Goal: Information Seeking & Learning: Check status

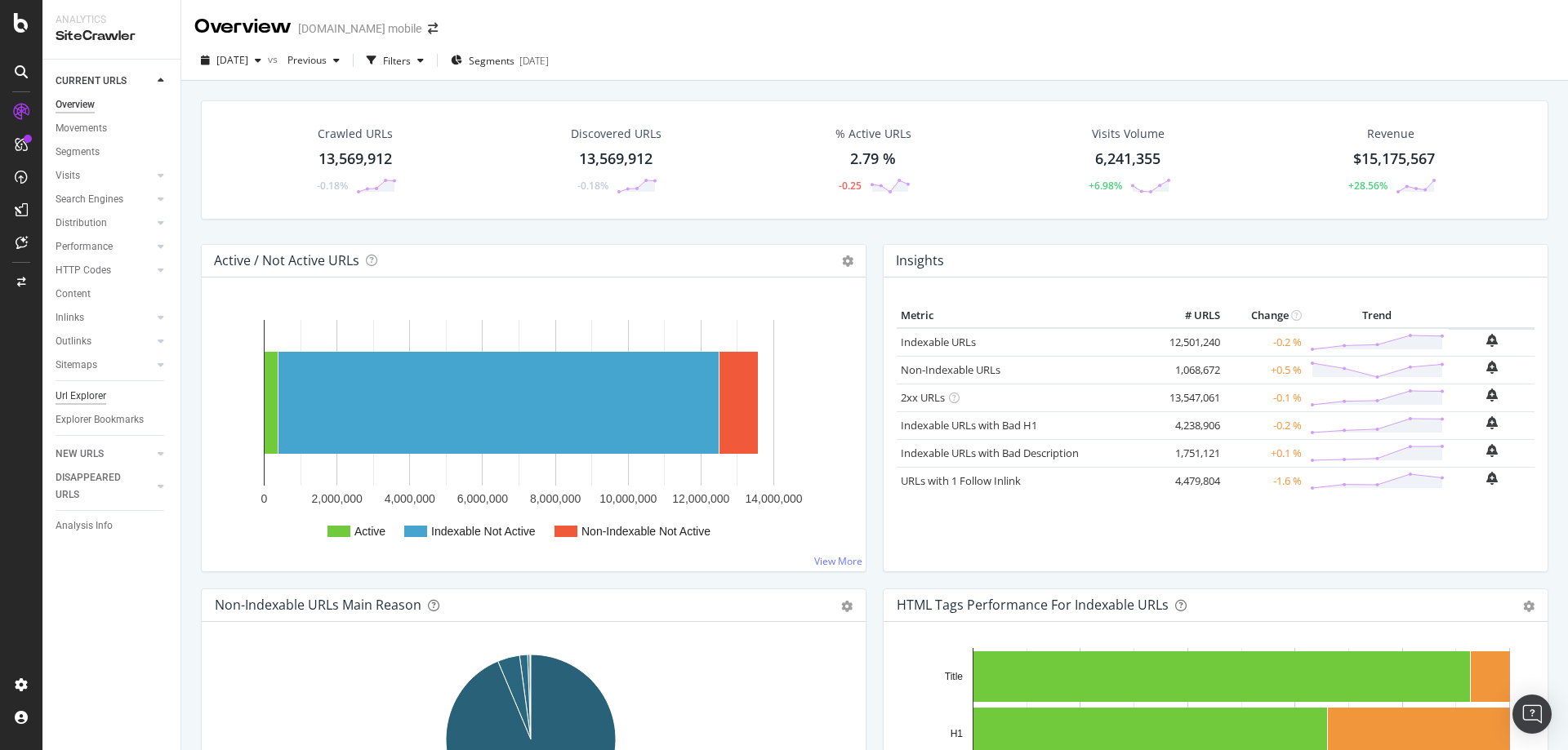
click at [64, 389] on div "Url Explorer" at bounding box center [80, 397] width 51 height 17
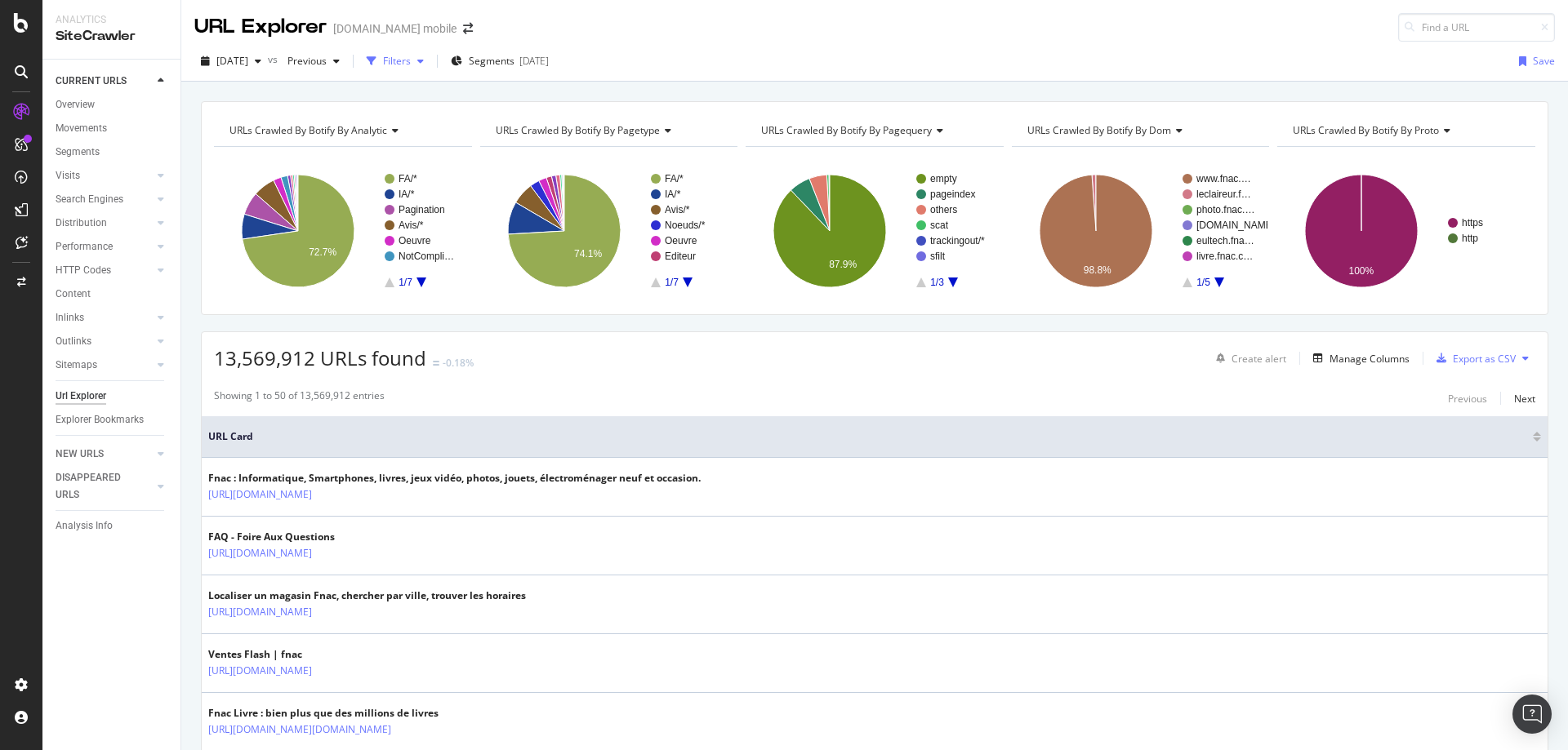
click at [430, 55] on div "Filters" at bounding box center [394, 61] width 70 height 24
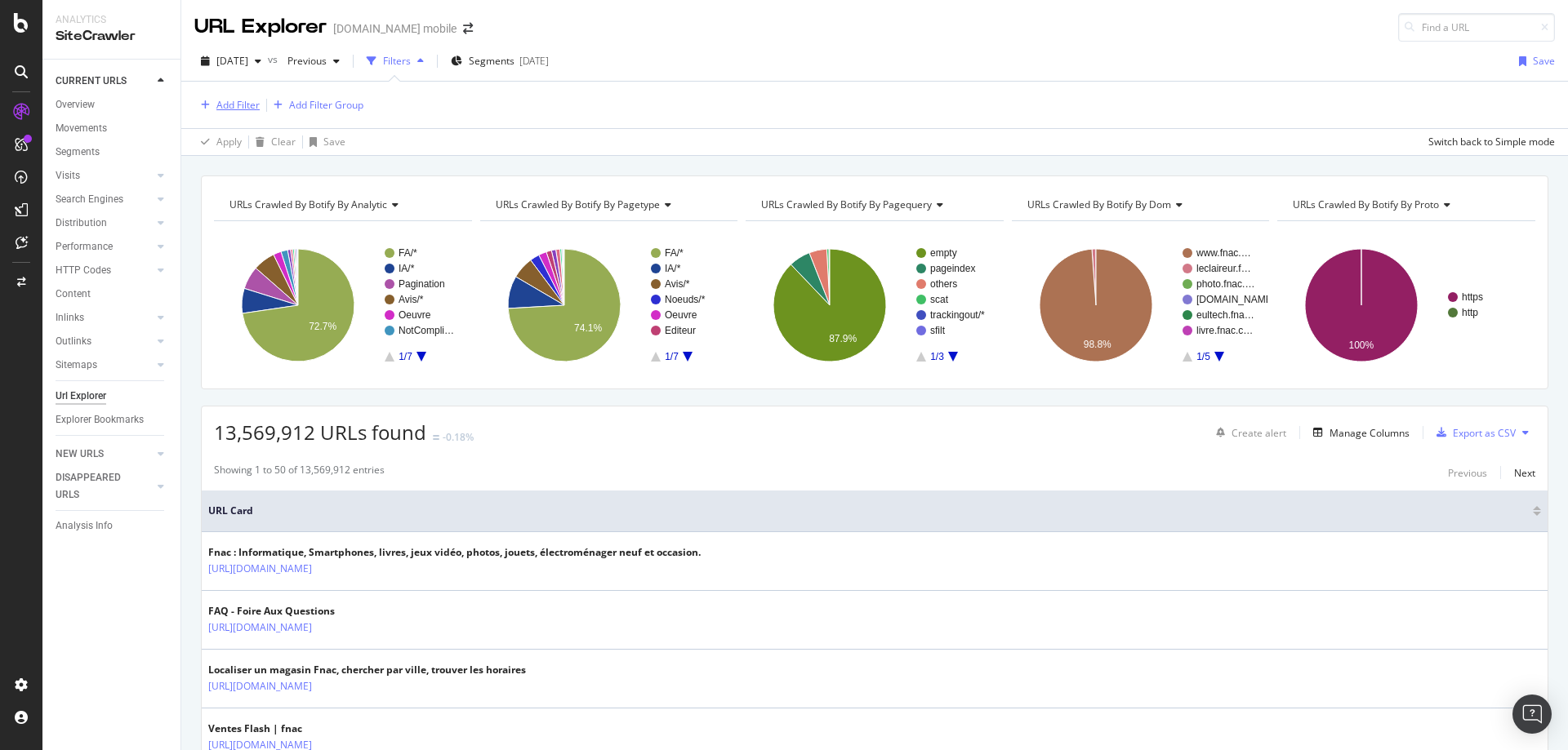
click at [245, 101] on div "Add Filter" at bounding box center [238, 105] width 43 height 14
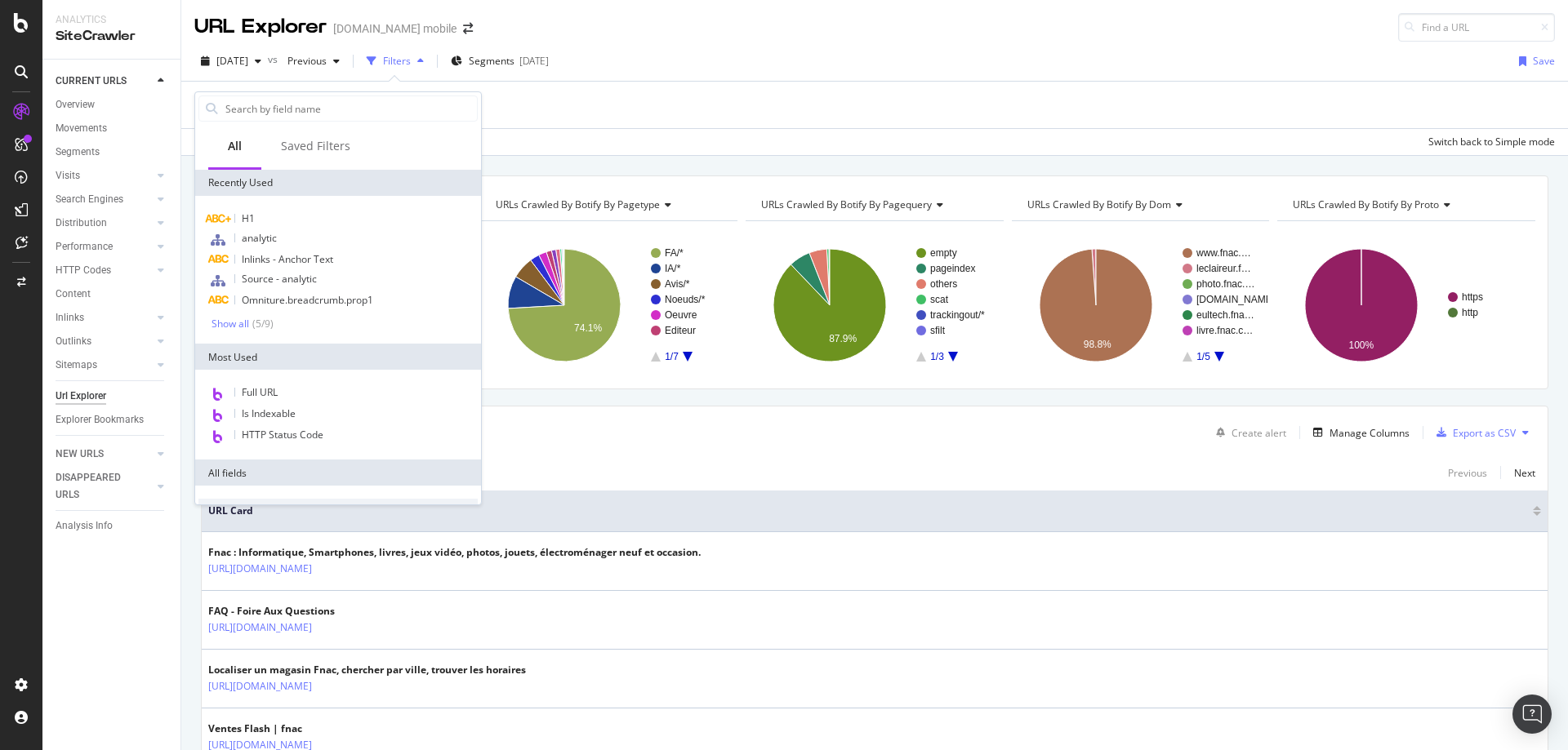
click at [279, 382] on div "Full URL Is Indexable HTTP Status Code" at bounding box center [337, 415] width 285 height 90
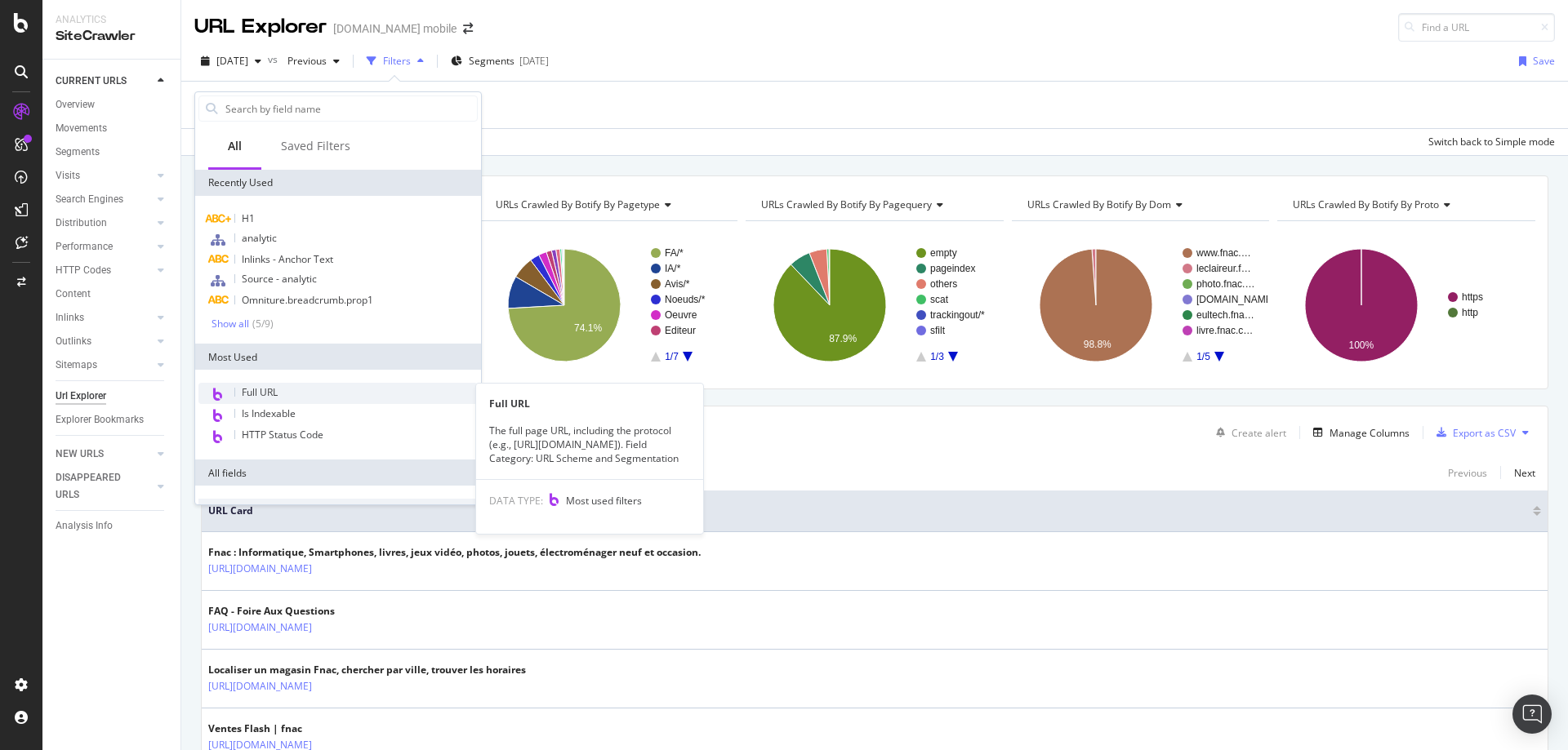
click at [280, 391] on div "Full URL" at bounding box center [338, 393] width 279 height 22
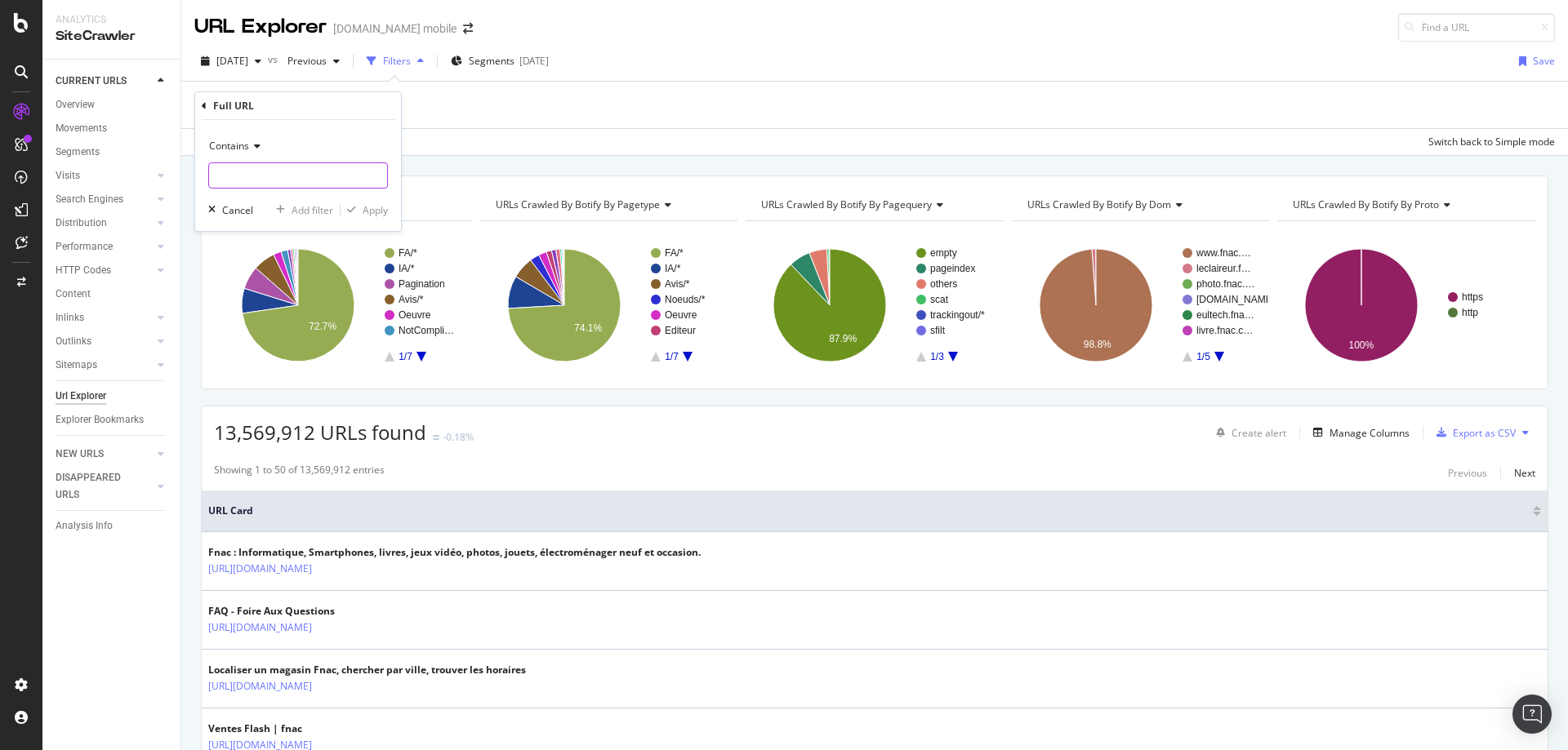
click at [254, 168] on input "text" at bounding box center [298, 175] width 178 height 26
paste input "ia10466396"
type input "ia10466396"
drag, startPoint x: 379, startPoint y: 210, endPoint x: 615, endPoint y: 104, distance: 258.7
click at [380, 210] on div "Apply" at bounding box center [374, 210] width 25 height 14
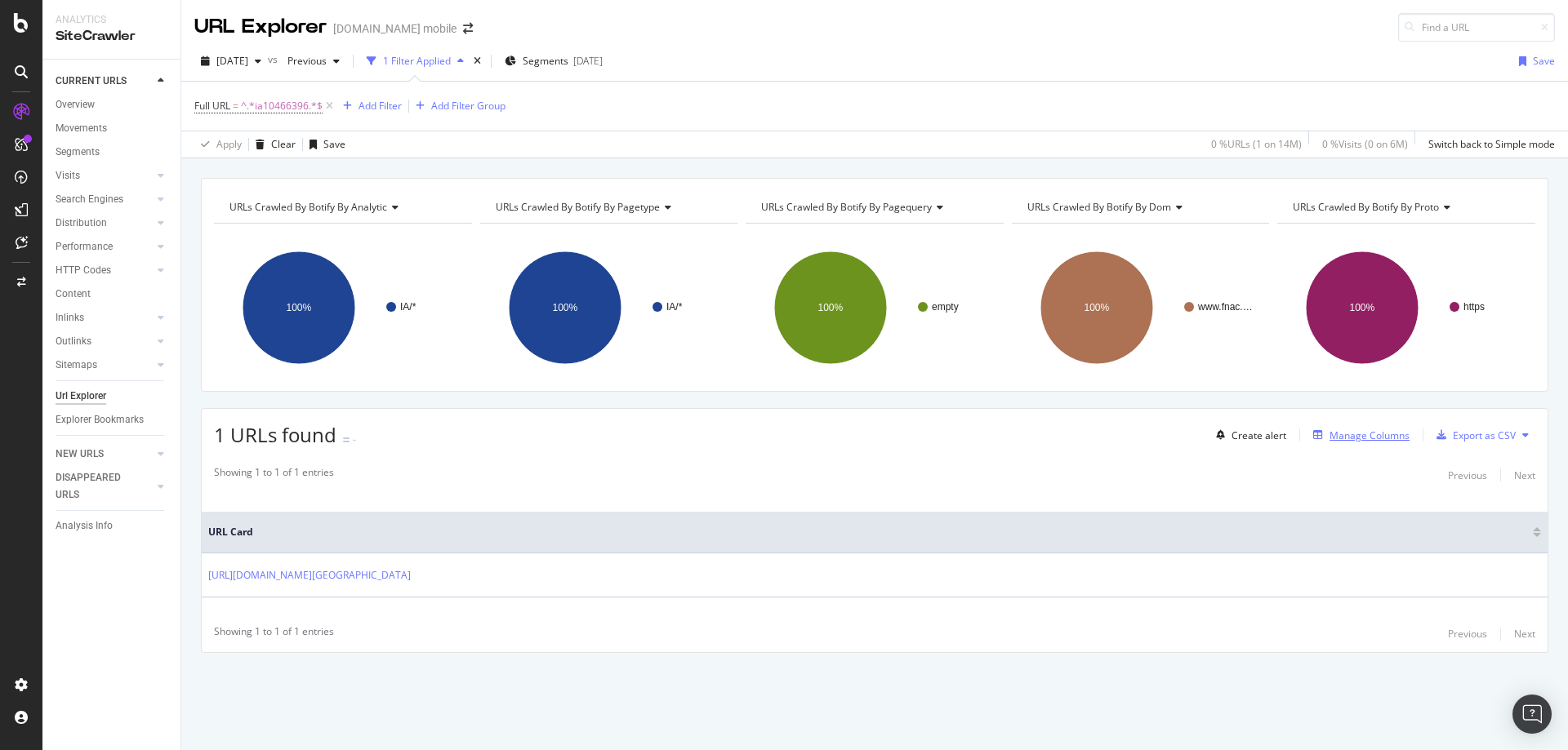
click at [1372, 441] on div "Manage Columns" at bounding box center [1369, 435] width 80 height 14
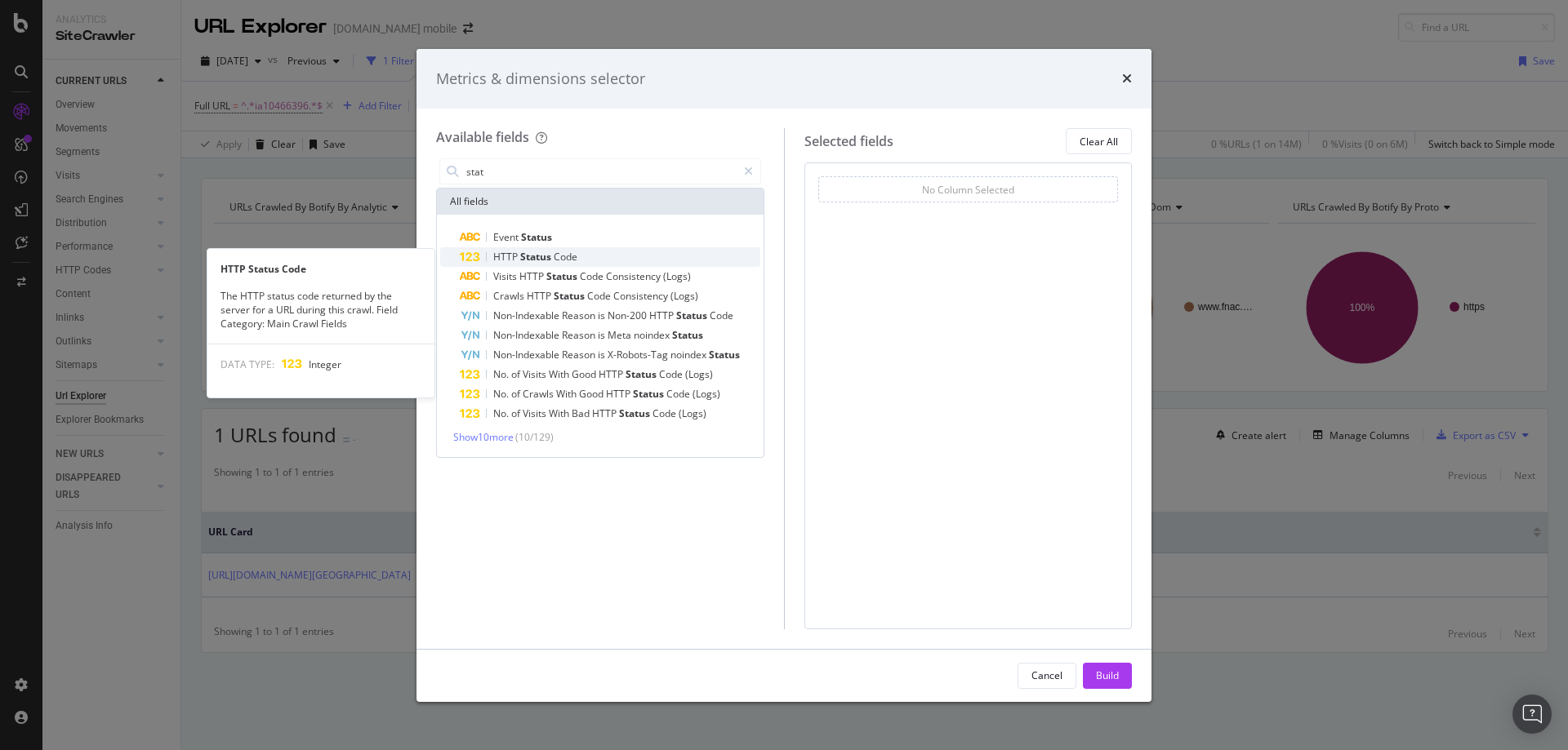
type input "stat"
click at [586, 257] on div "HTTP Status Code" at bounding box center [610, 257] width 300 height 20
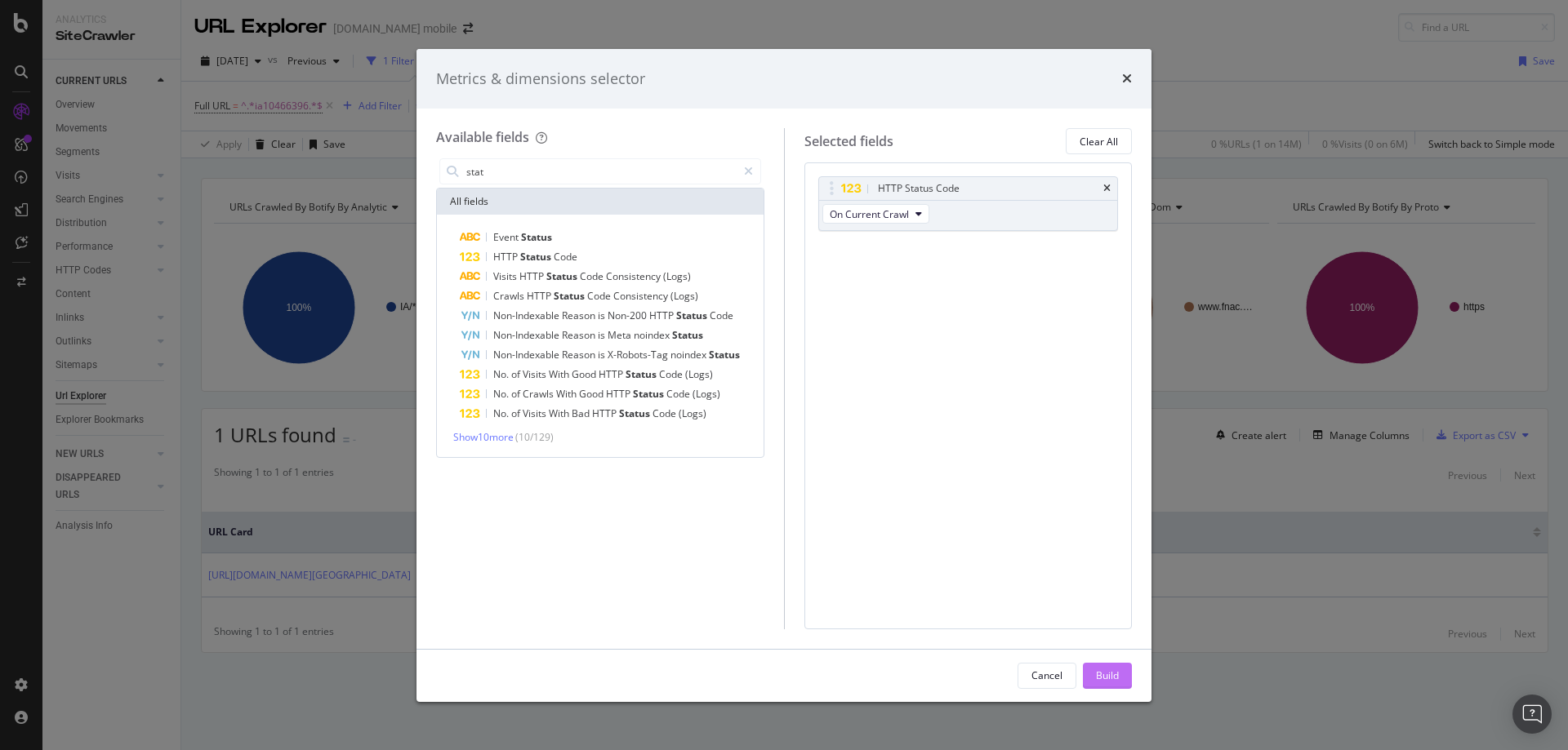
click at [1086, 673] on button "Build" at bounding box center [1107, 676] width 49 height 26
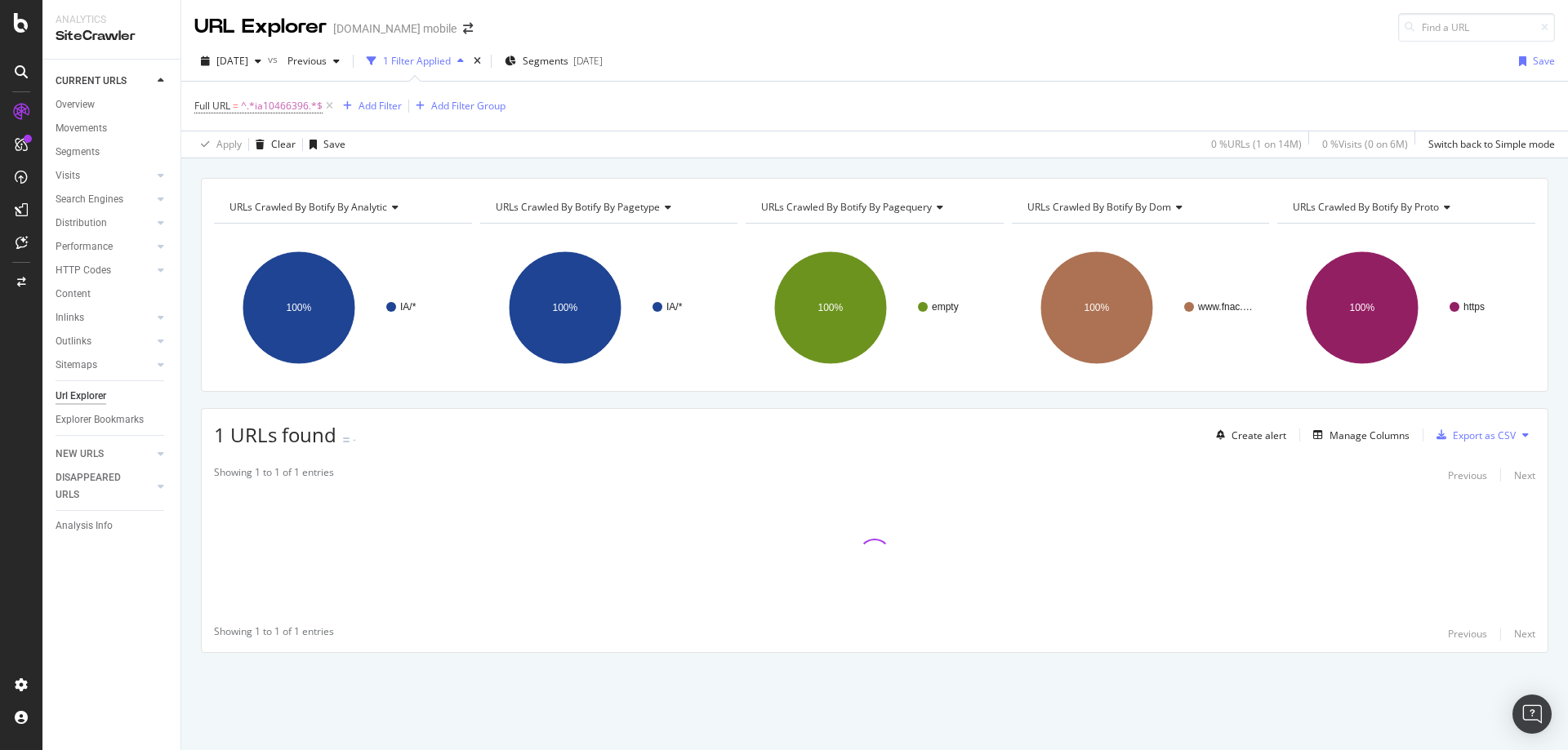
click at [486, 394] on div "URLs Crawled By Botify By analytic Chart (by Value) Table Expand Export as CSV …" at bounding box center [874, 443] width 1386 height 532
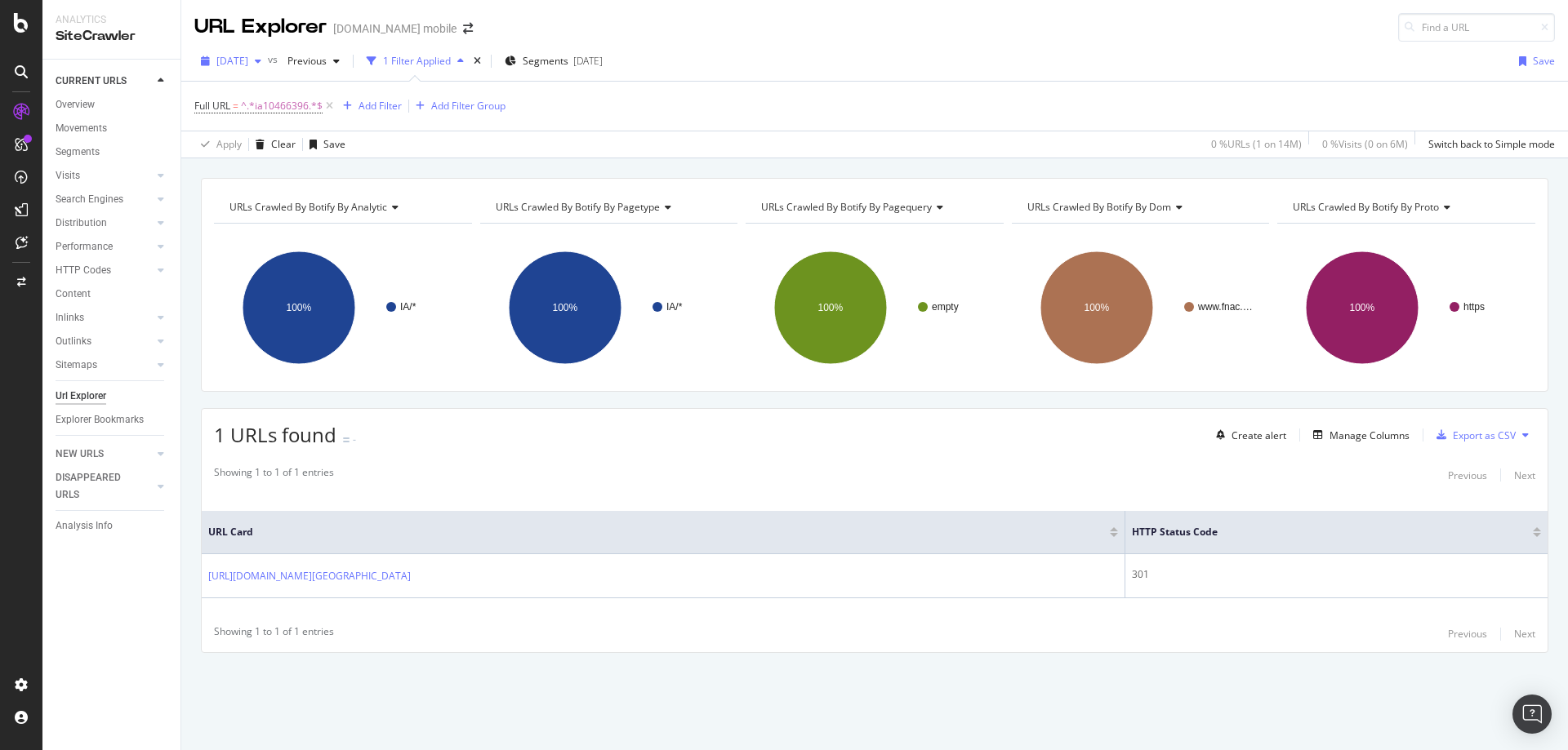
click at [248, 61] on span "[DATE]" at bounding box center [232, 60] width 32 height 14
click at [259, 147] on div "[DATE]" at bounding box center [273, 150] width 109 height 15
click at [248, 65] on span "[DATE]" at bounding box center [232, 60] width 32 height 14
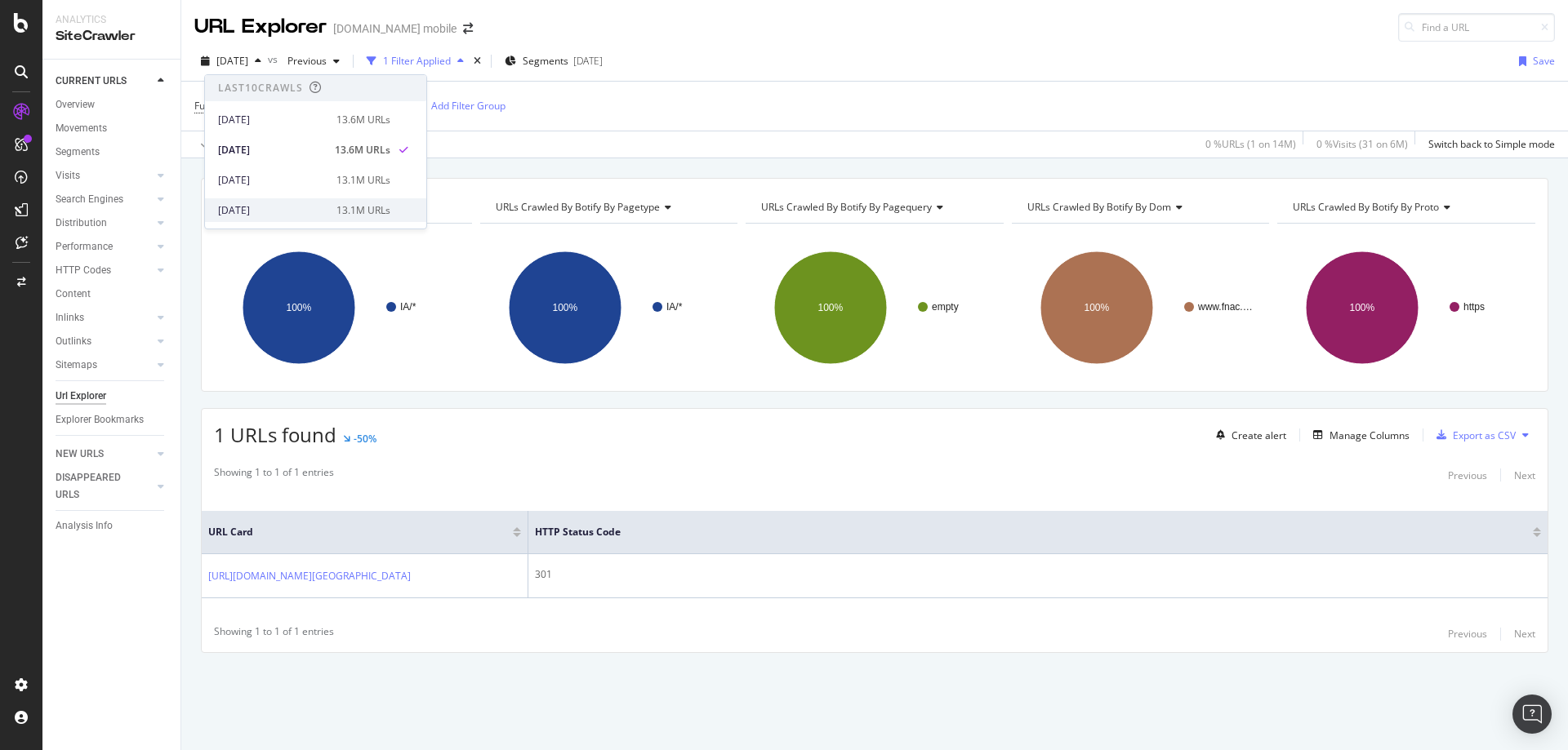
click at [249, 207] on div "[DATE]" at bounding box center [273, 210] width 109 height 15
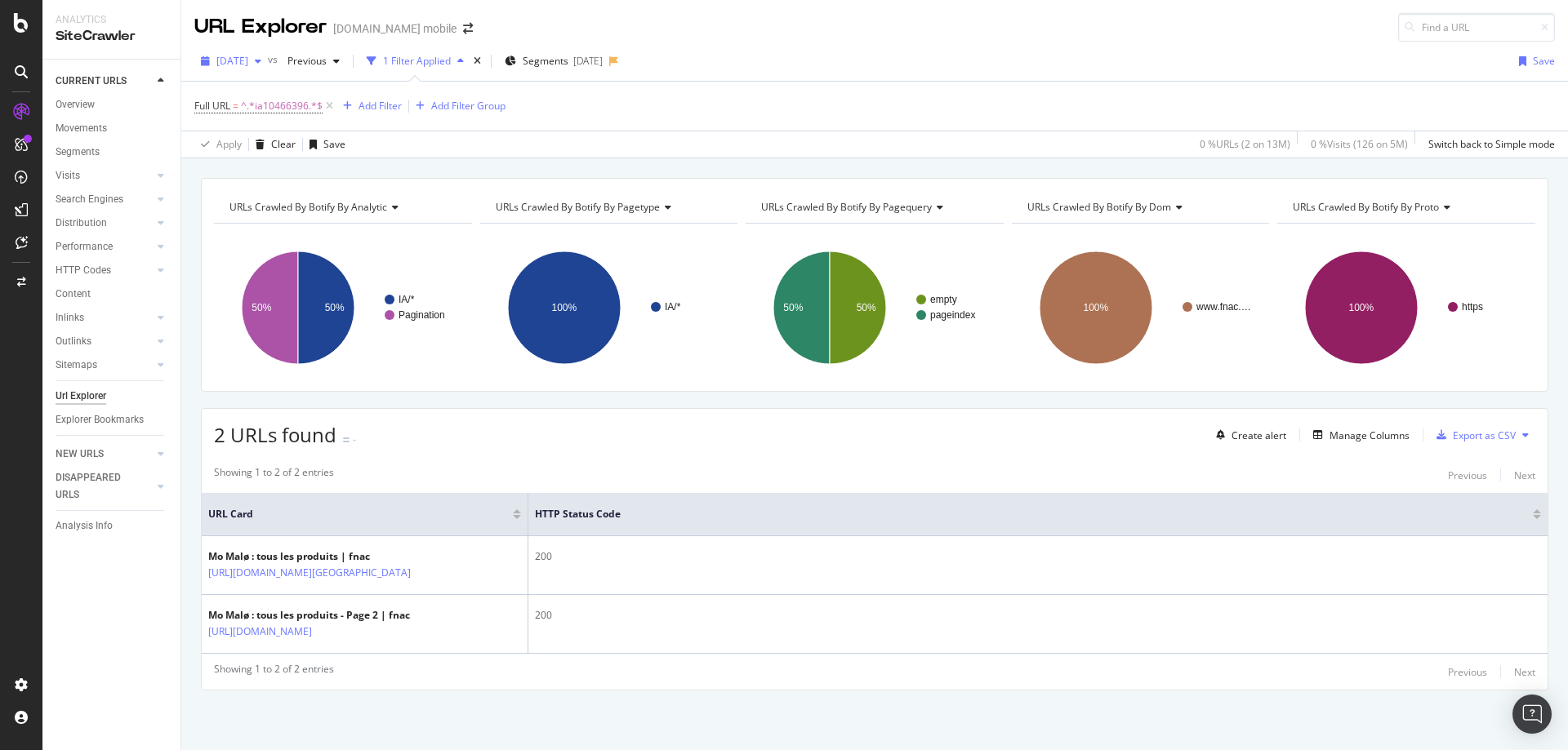
click at [248, 64] on span "[DATE]" at bounding box center [232, 60] width 32 height 14
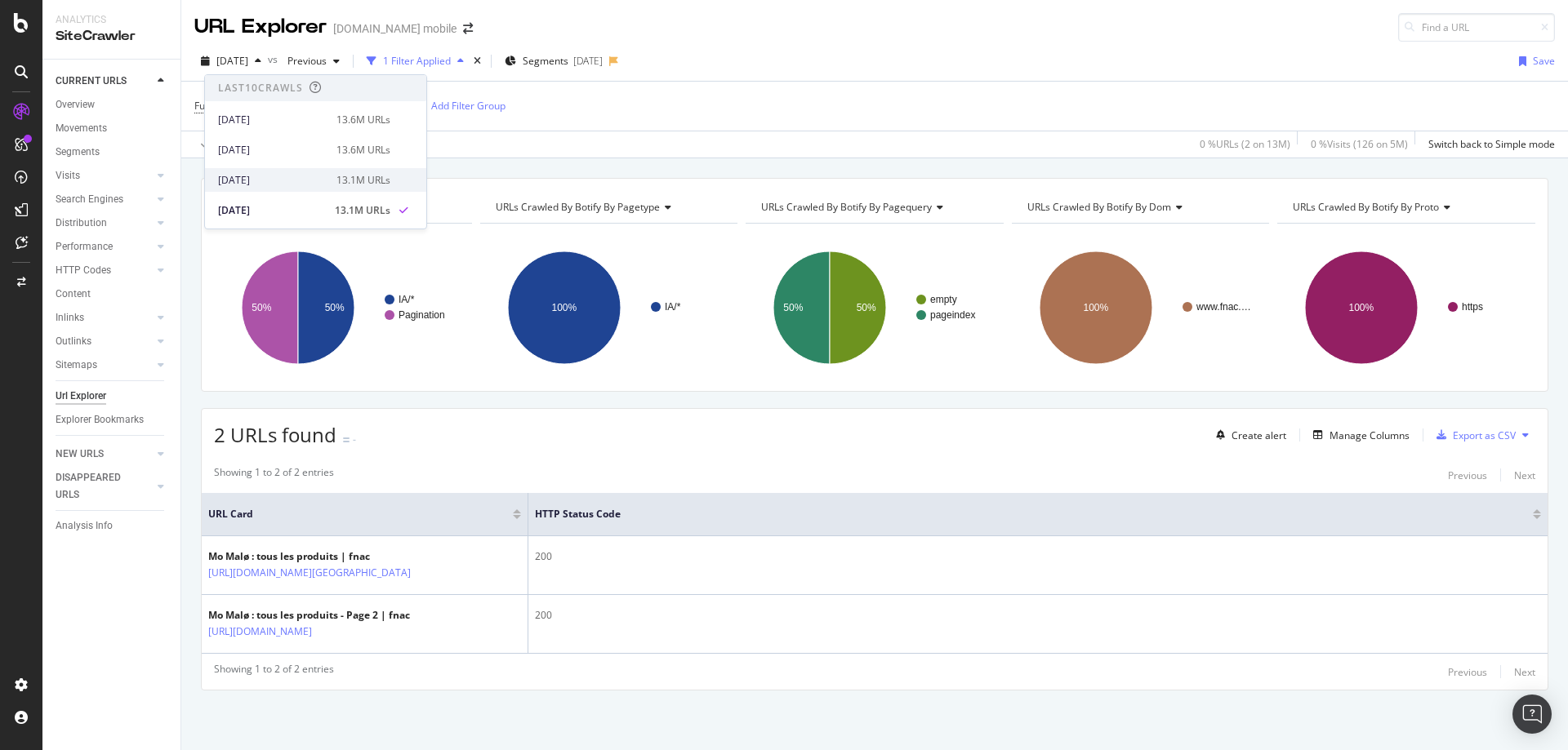
click at [260, 175] on div "[DATE]" at bounding box center [273, 180] width 109 height 15
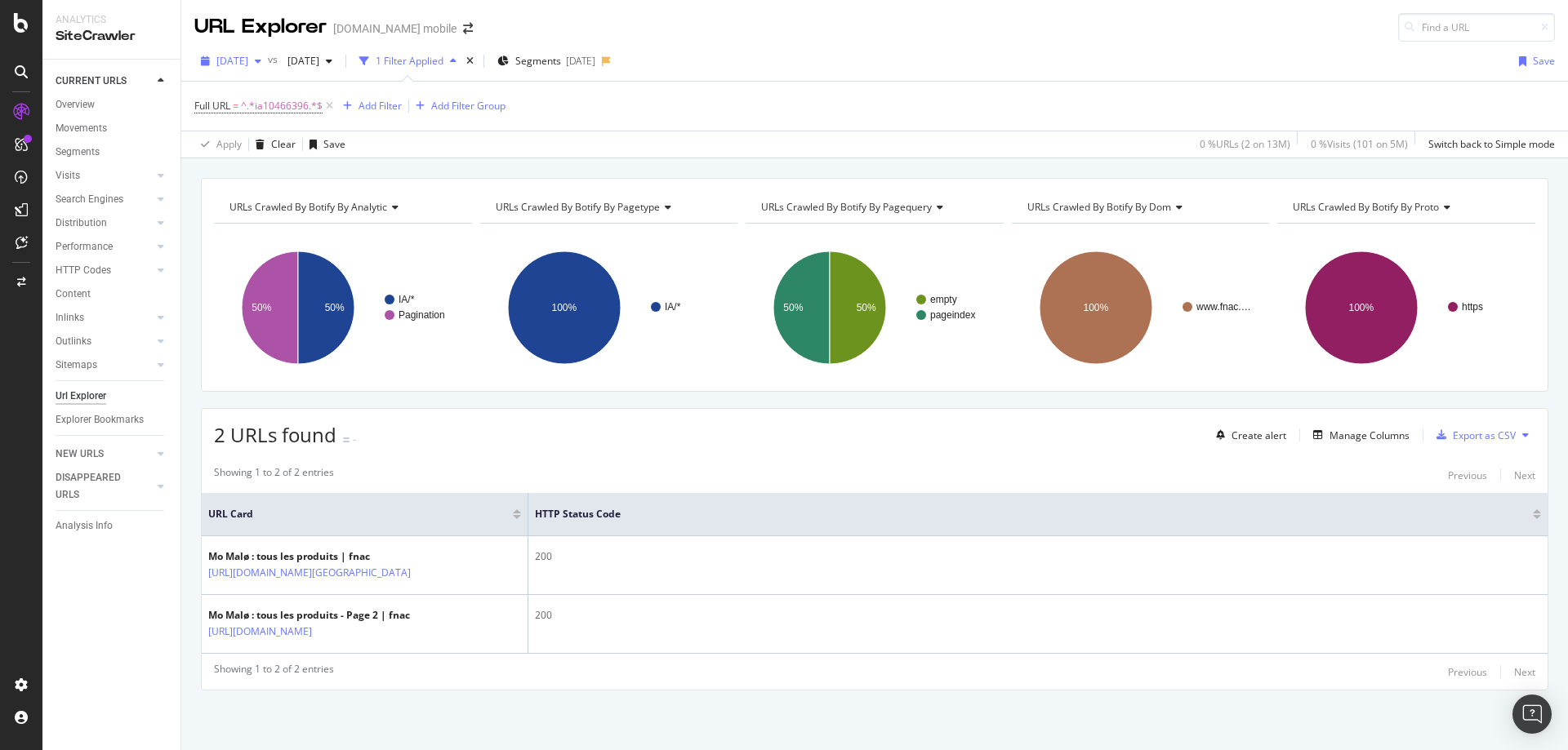
click at [248, 56] on span "[DATE]" at bounding box center [232, 60] width 32 height 14
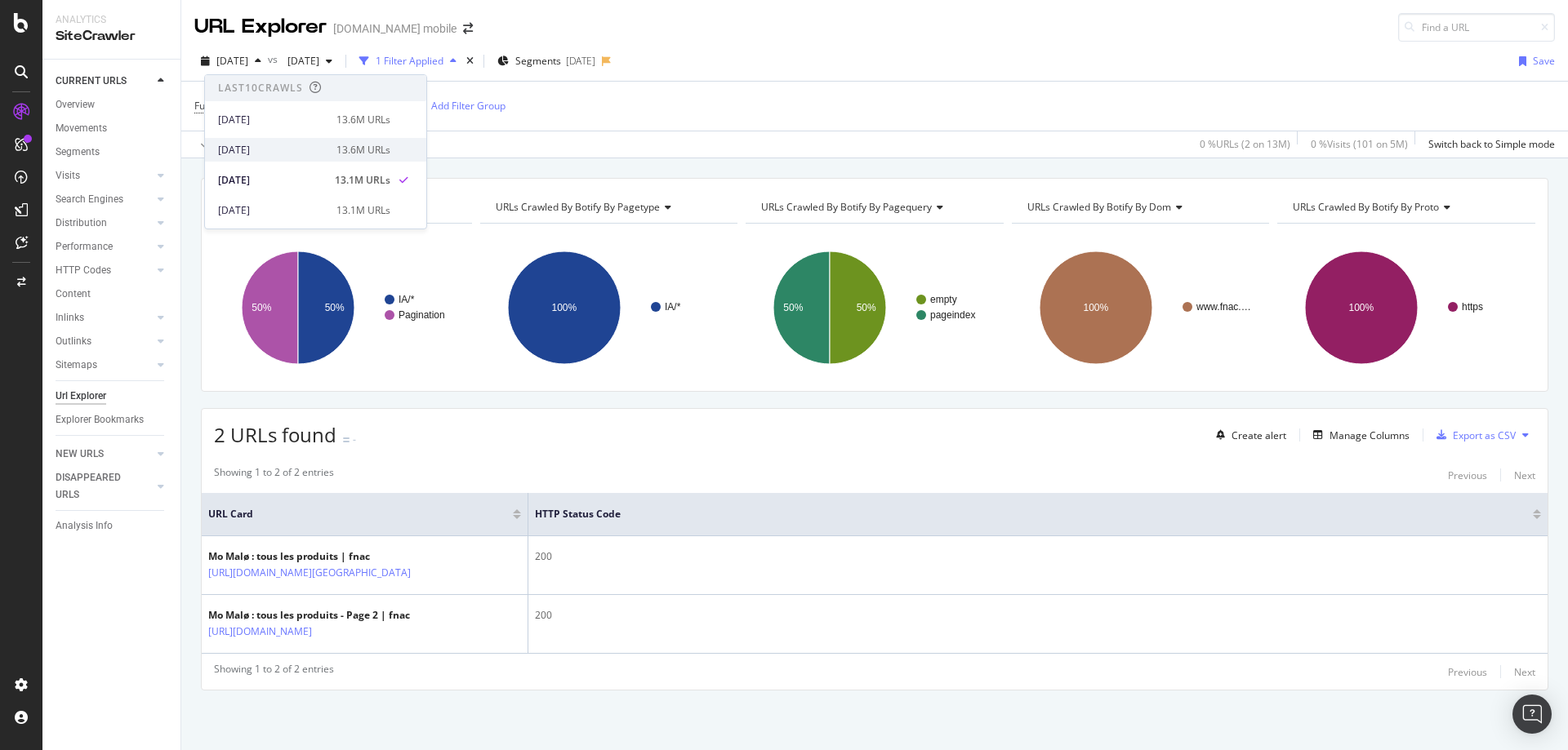
click at [267, 150] on div "[DATE]" at bounding box center [273, 150] width 109 height 15
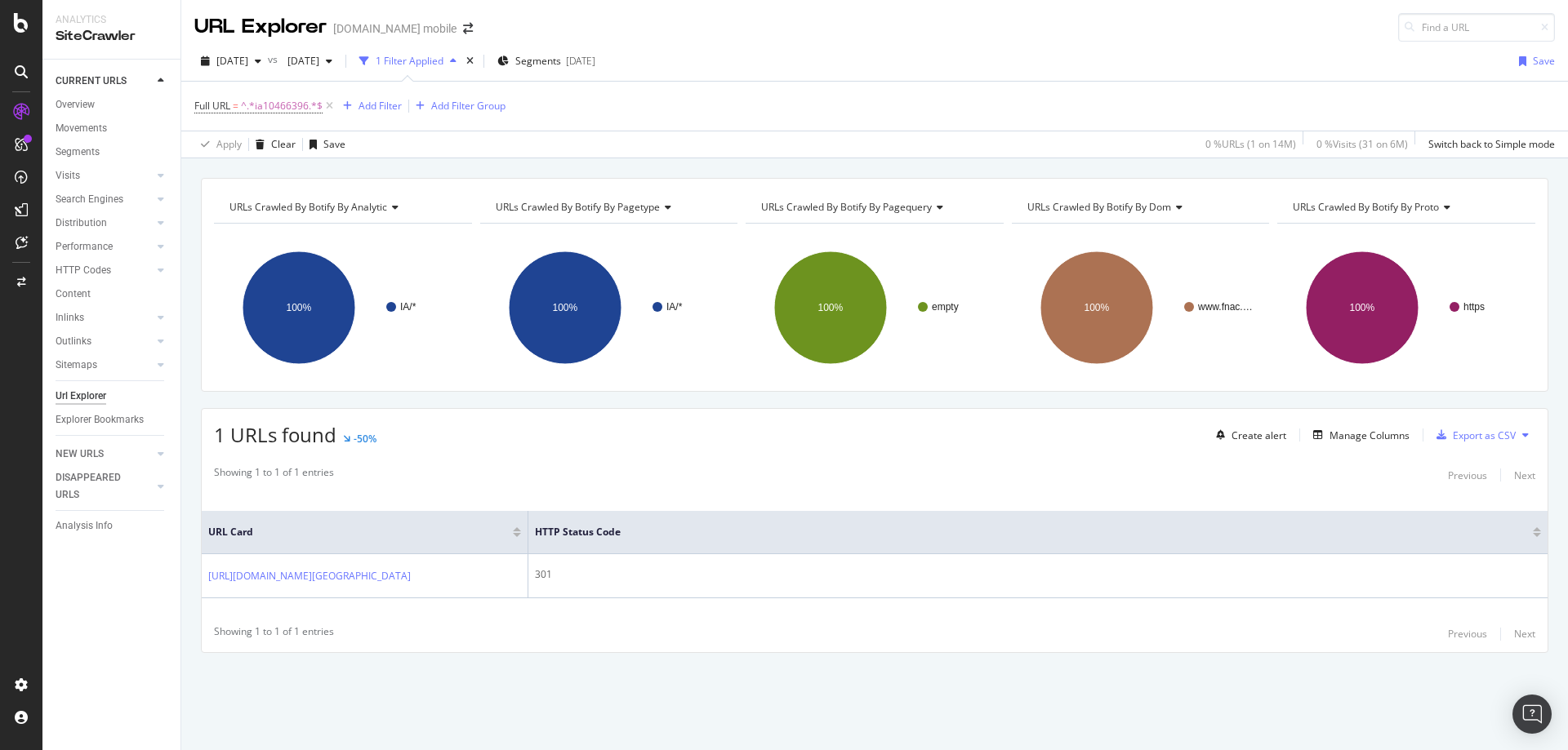
click at [515, 398] on div "URLs Crawled By Botify By analytic Chart (by Value) Table Expand Export as CSV …" at bounding box center [874, 443] width 1386 height 532
click at [513, 385] on div "URLs Crawled By Botify By analytic Chart (by Value) Table Expand Export as CSV …" at bounding box center [875, 284] width 1347 height 214
click at [513, 394] on div "URLs Crawled By Botify By analytic Chart (by Value) Table Expand Export as CSV …" at bounding box center [874, 443] width 1386 height 532
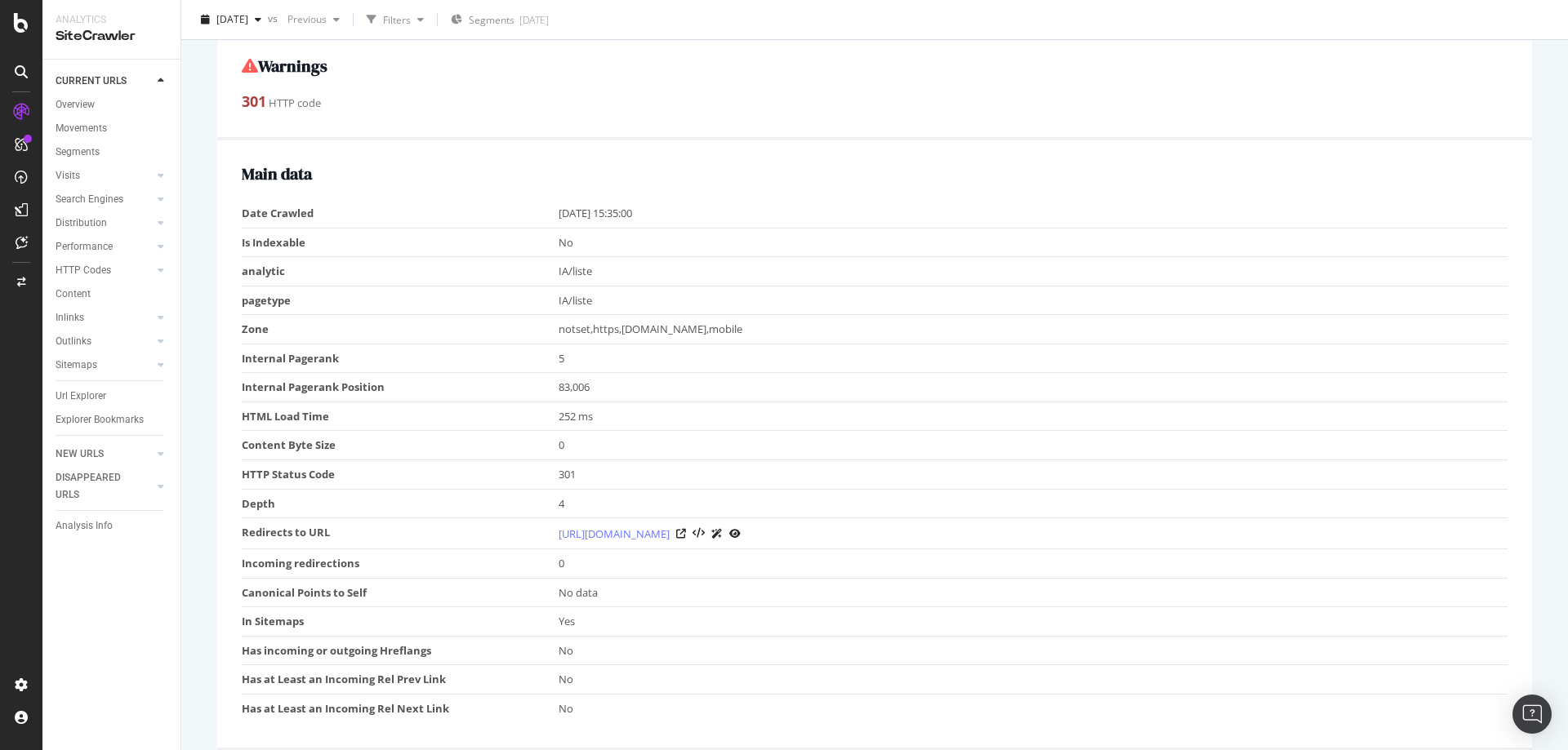
scroll to position [490, 0]
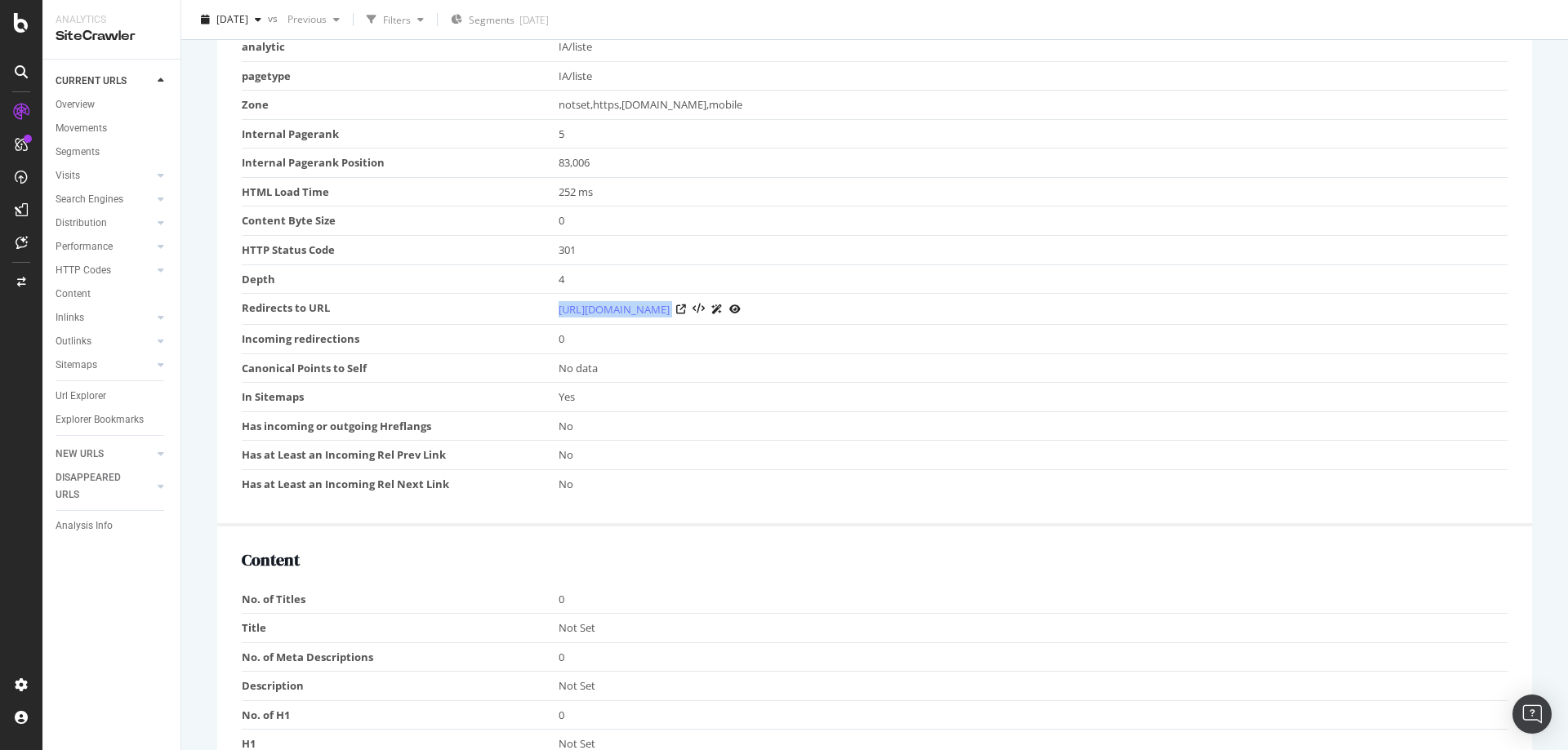
drag, startPoint x: 562, startPoint y: 309, endPoint x: 813, endPoint y: 305, distance: 251.0
click at [813, 305] on tr "Redirects to URL https://www.fnac.com/ia10466396/Mo-Mal%C3%B8" at bounding box center [874, 309] width 1265 height 31
